Goal: Check status: Check status

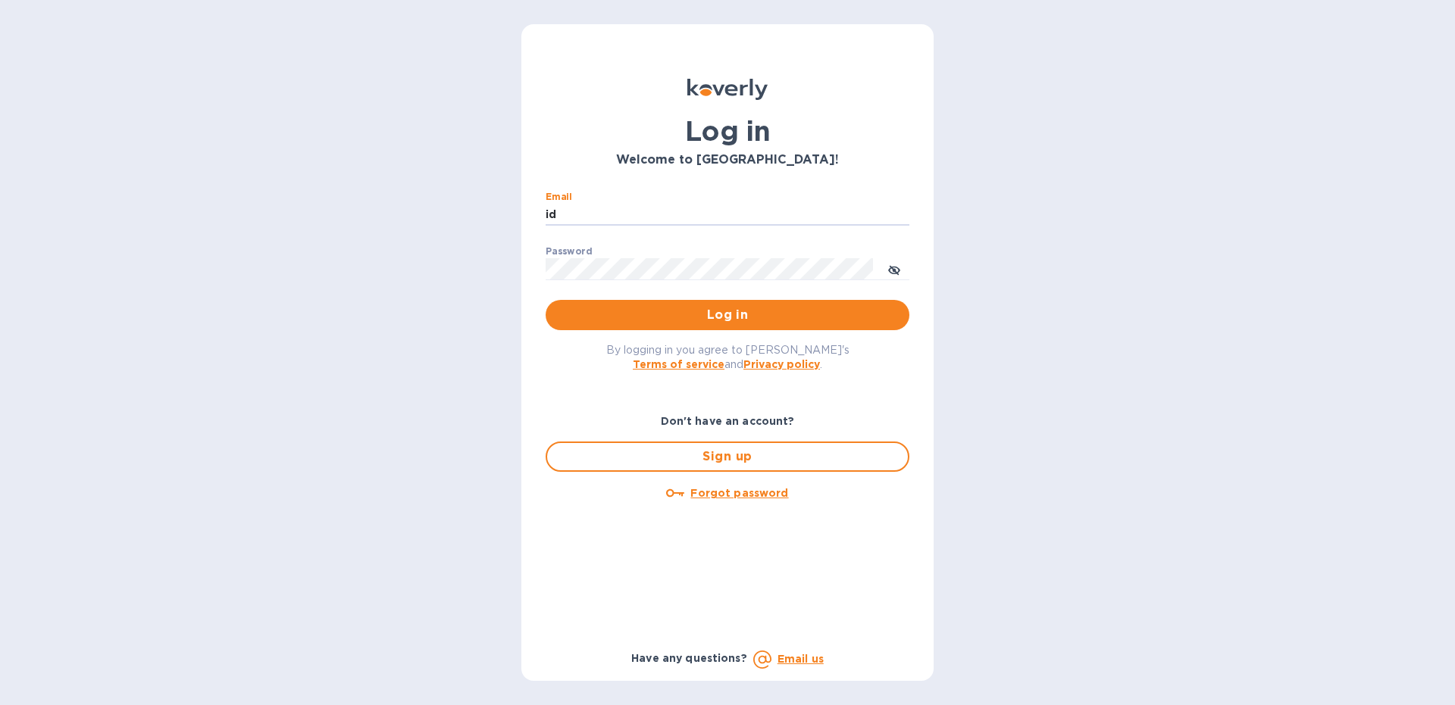
type input "i"
type input "[EMAIL_ADDRESS][DOMAIN_NAME]"
click at [546, 300] on button "Log in" at bounding box center [728, 315] width 364 height 30
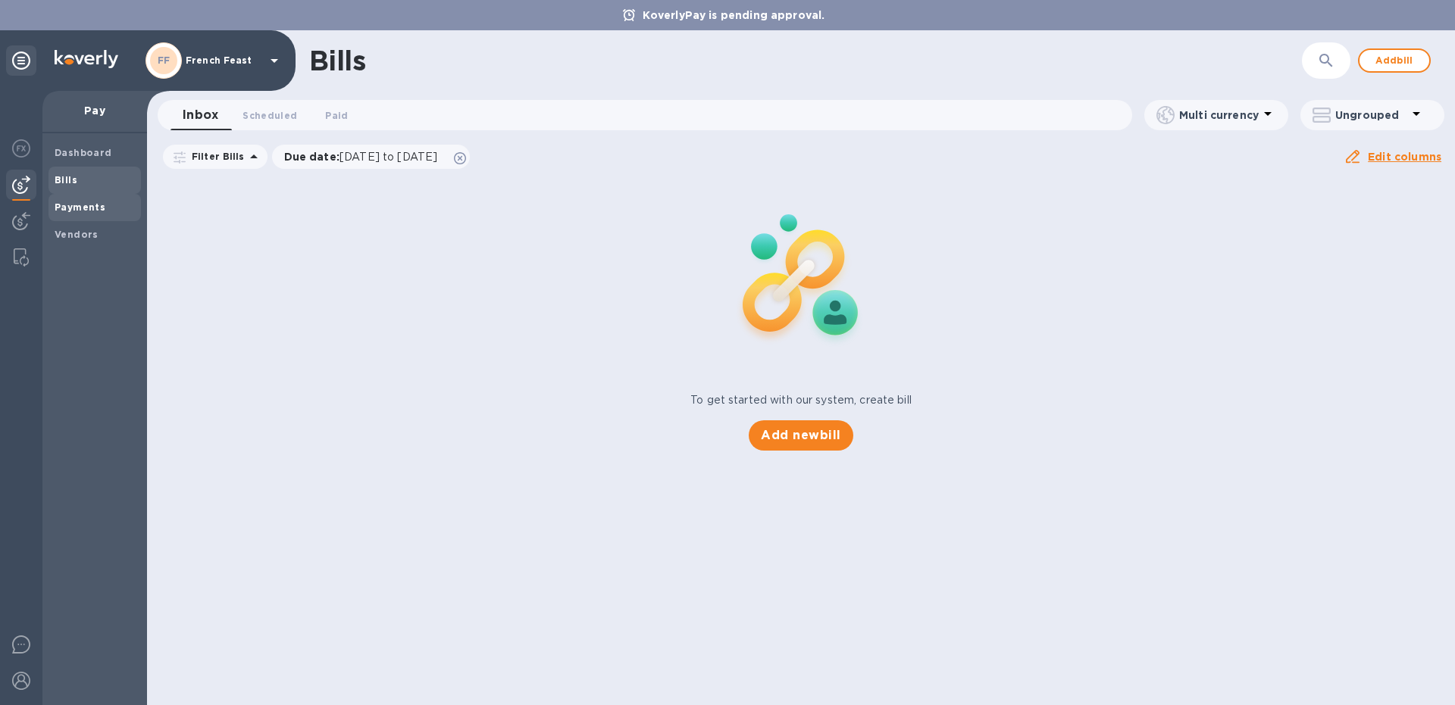
click at [69, 207] on b "Payments" at bounding box center [80, 207] width 51 height 11
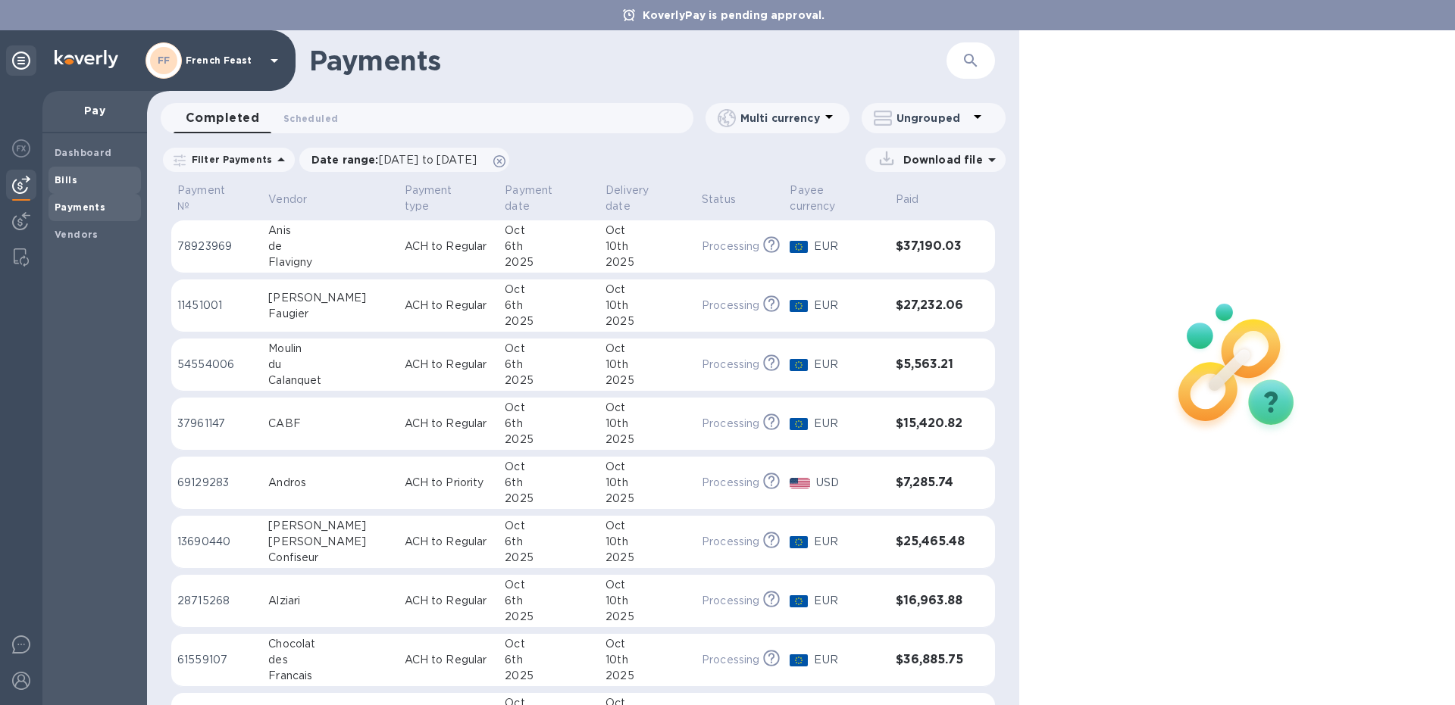
click at [80, 183] on span "Bills" at bounding box center [95, 180] width 80 height 15
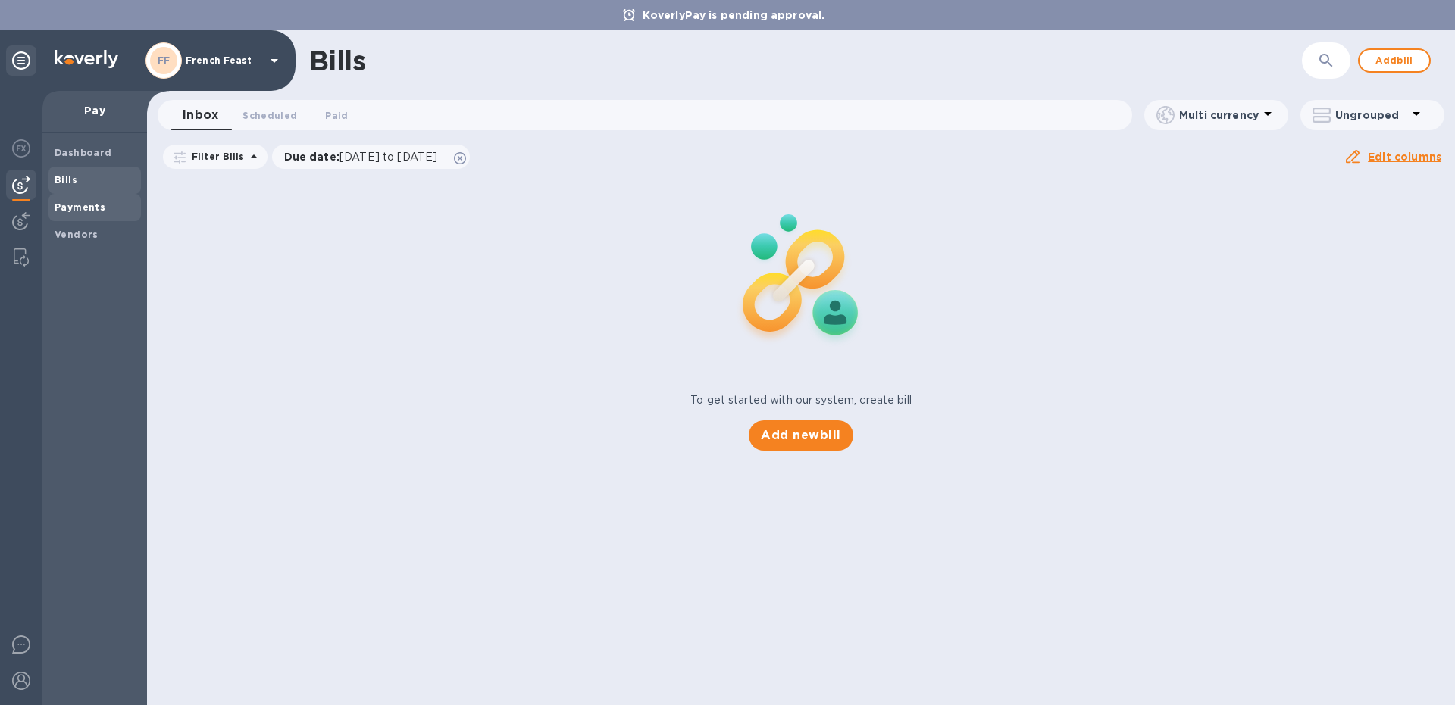
click at [71, 199] on div "Payments" at bounding box center [94, 207] width 92 height 27
